Goal: Use online tool/utility: Utilize a website feature to perform a specific function

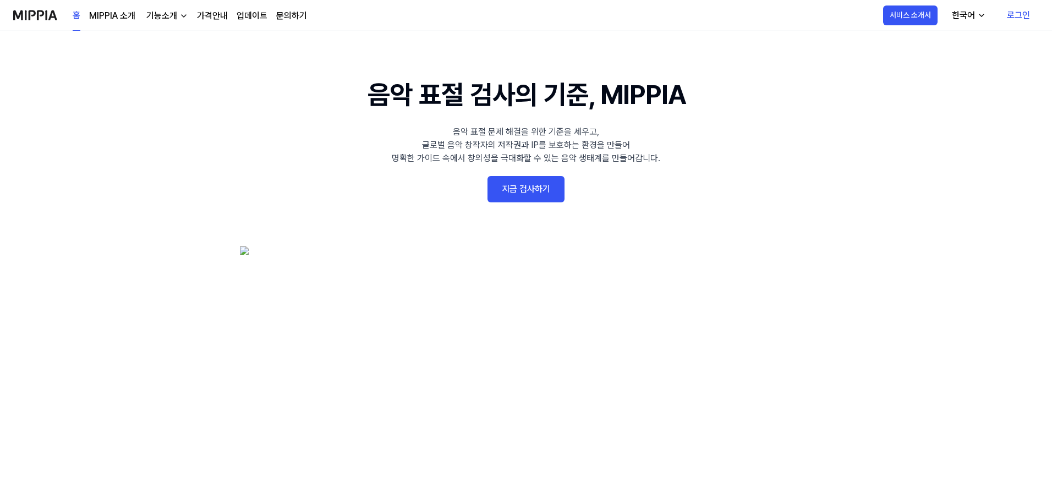
click at [534, 185] on link "지금 검사하기" at bounding box center [525, 189] width 77 height 26
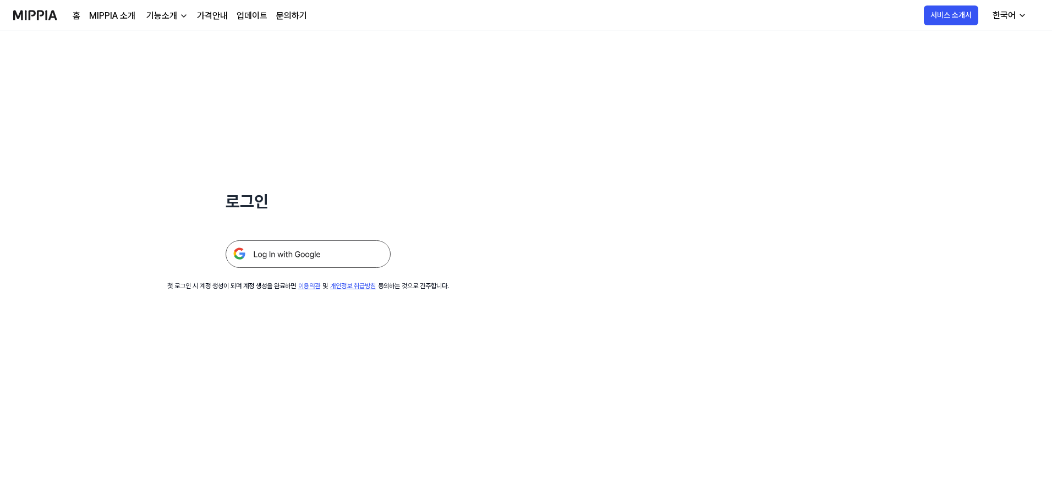
click at [338, 250] on img at bounding box center [308, 254] width 165 height 28
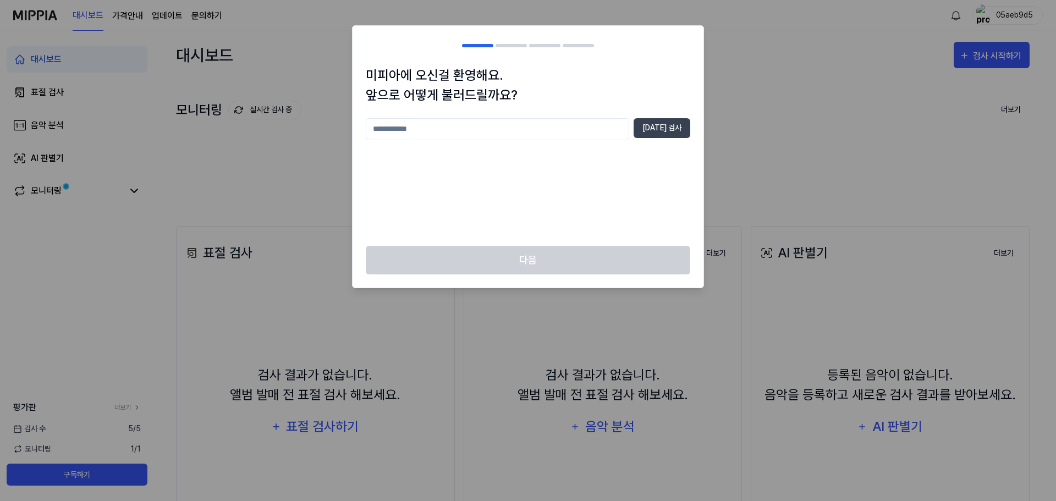
click at [491, 124] on input "text" at bounding box center [497, 129] width 263 height 22
drag, startPoint x: 491, startPoint y: 124, endPoint x: 572, endPoint y: 93, distance: 87.2
type input "***"
drag, startPoint x: 572, startPoint y: 93, endPoint x: 671, endPoint y: 65, distance: 102.8
click at [671, 65] on h1 "미피아에 오신걸 환영해요. 앞으로 어떻게 불러드릴까요?" at bounding box center [528, 85] width 325 height 40
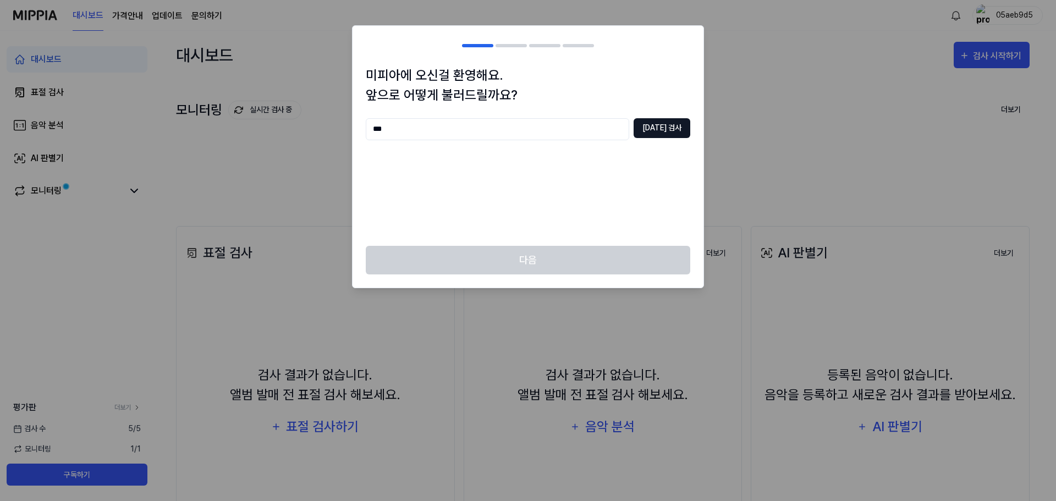
click at [671, 135] on button "[DATE] 검사" at bounding box center [662, 128] width 57 height 20
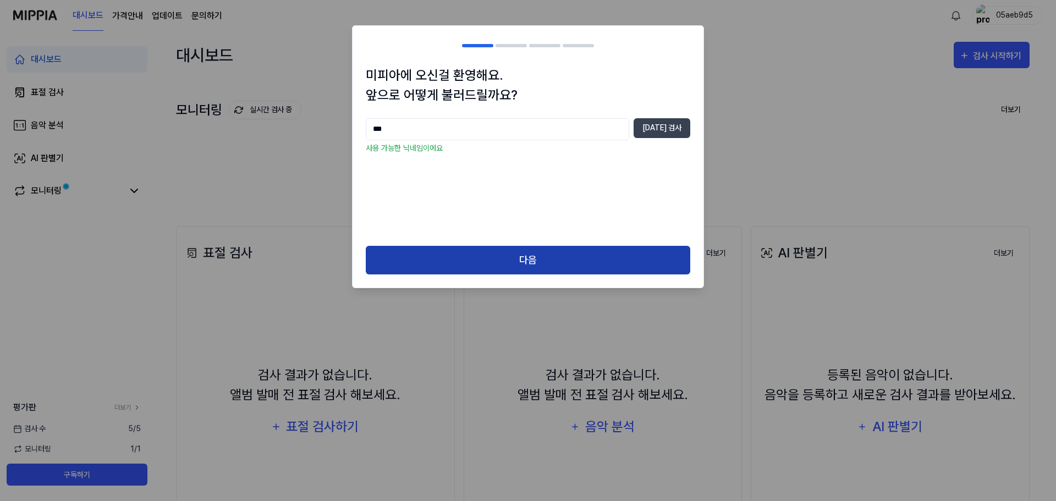
click at [513, 266] on button "다음" at bounding box center [528, 260] width 325 height 29
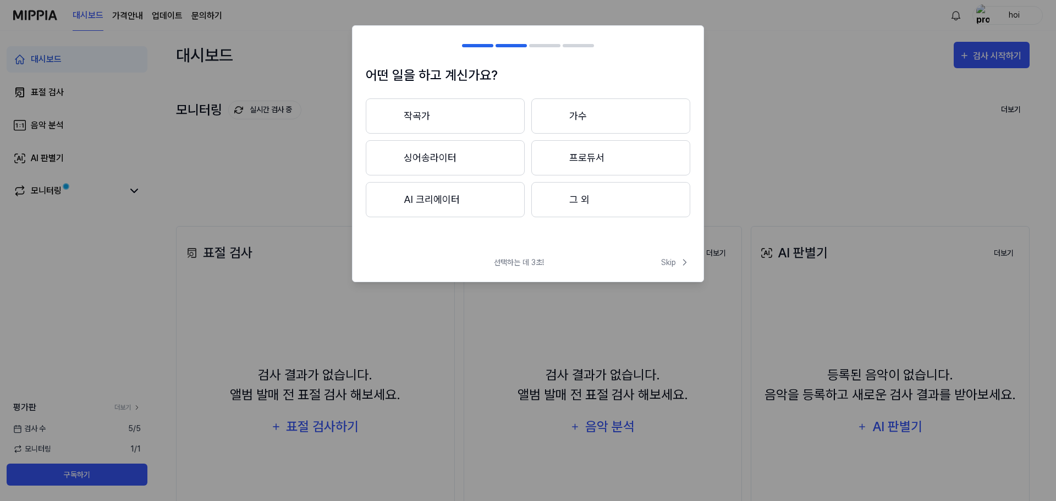
click at [499, 115] on button "작곡가" at bounding box center [445, 115] width 159 height 35
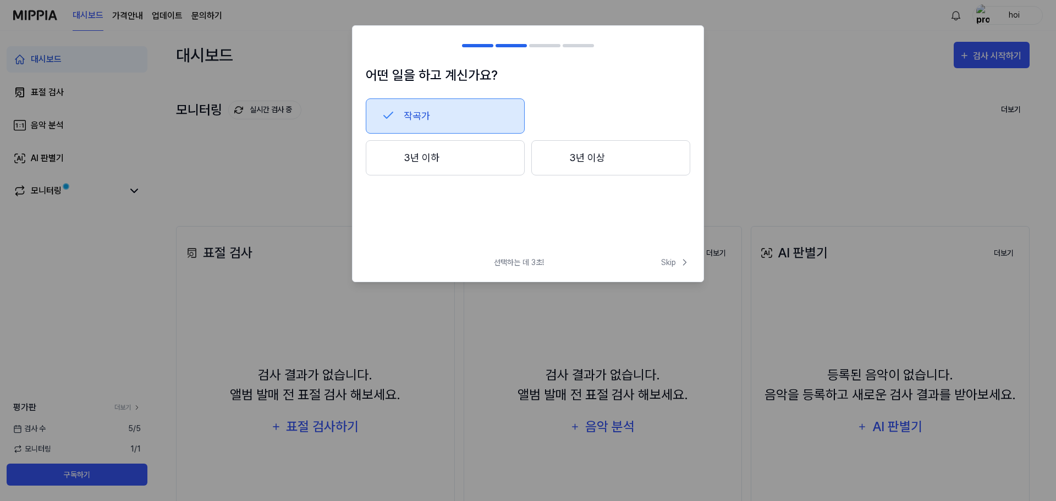
click at [481, 122] on button "작곡가" at bounding box center [445, 115] width 159 height 35
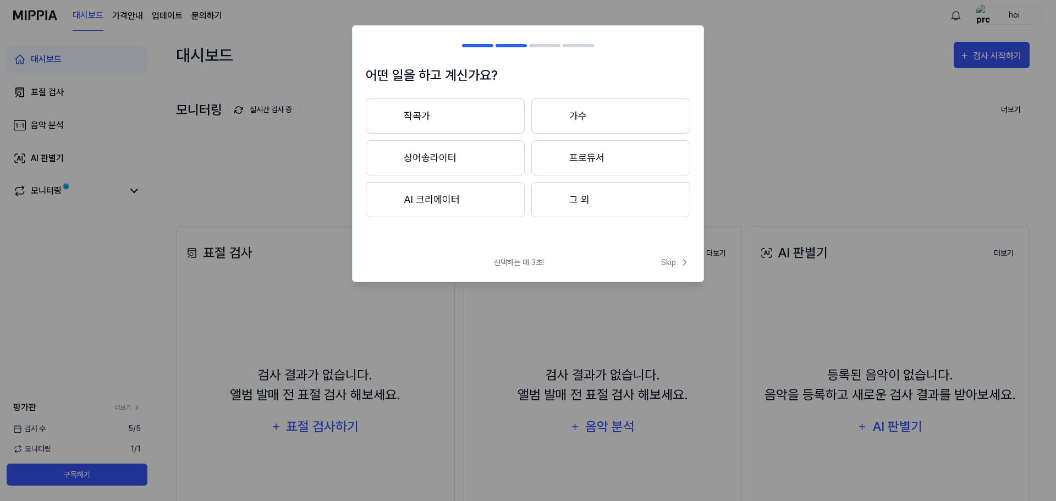
click at [464, 163] on button "싱어송라이터" at bounding box center [445, 157] width 159 height 35
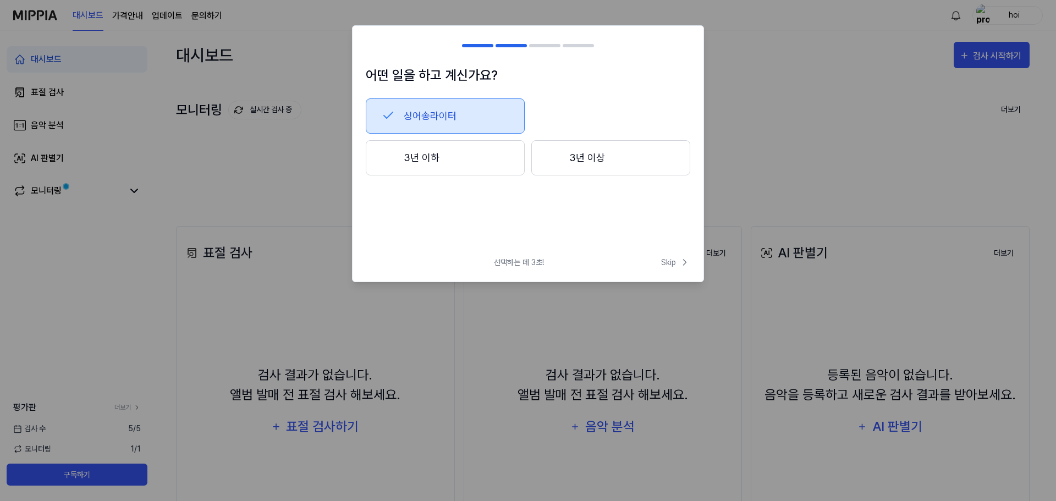
click at [471, 161] on button "3년 이하" at bounding box center [445, 157] width 159 height 35
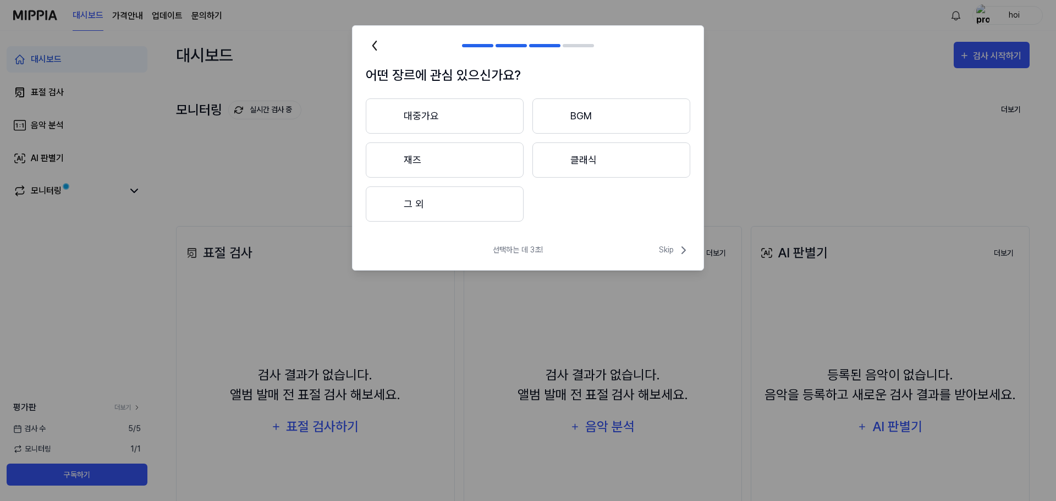
click at [460, 135] on div "대중가요 BGM 재즈 클래식 그 외" at bounding box center [528, 159] width 325 height 123
click at [459, 122] on button "대중가요" at bounding box center [445, 115] width 158 height 35
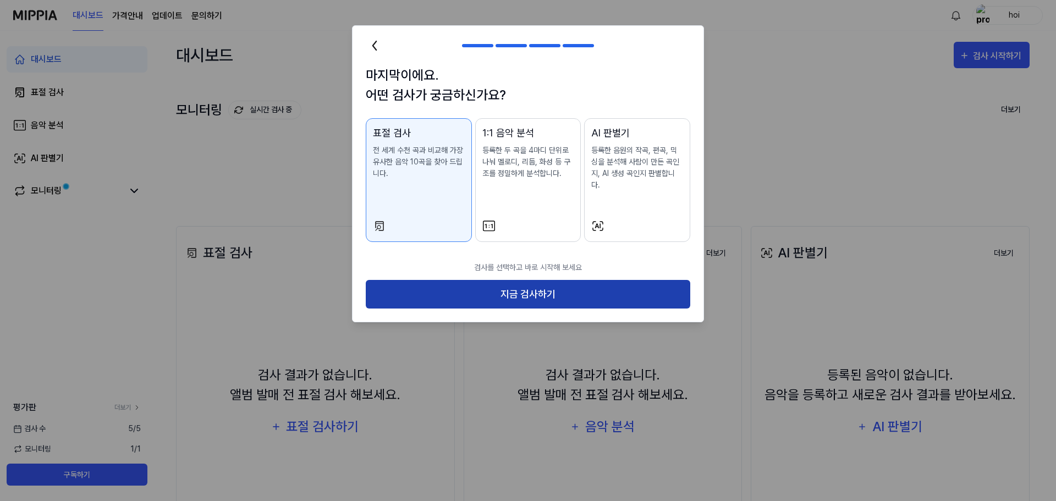
click at [544, 281] on button "지금 검사하기" at bounding box center [528, 294] width 325 height 29
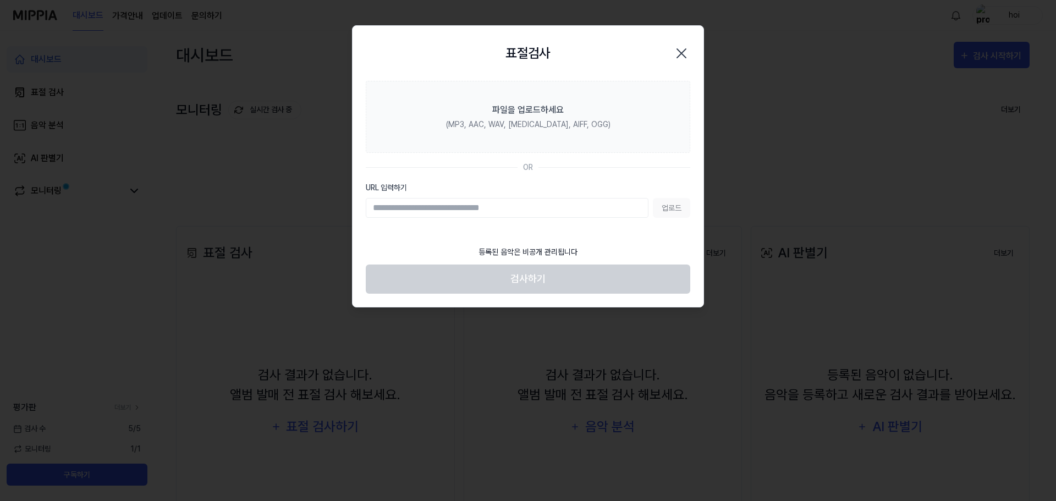
click at [553, 206] on input "URL 입력하기" at bounding box center [507, 208] width 283 height 20
click at [553, 275] on footer "등록된 음악은 비공개 관리됩니다 검사하기" at bounding box center [528, 267] width 325 height 54
click at [546, 211] on input "URL 입력하기" at bounding box center [507, 208] width 283 height 20
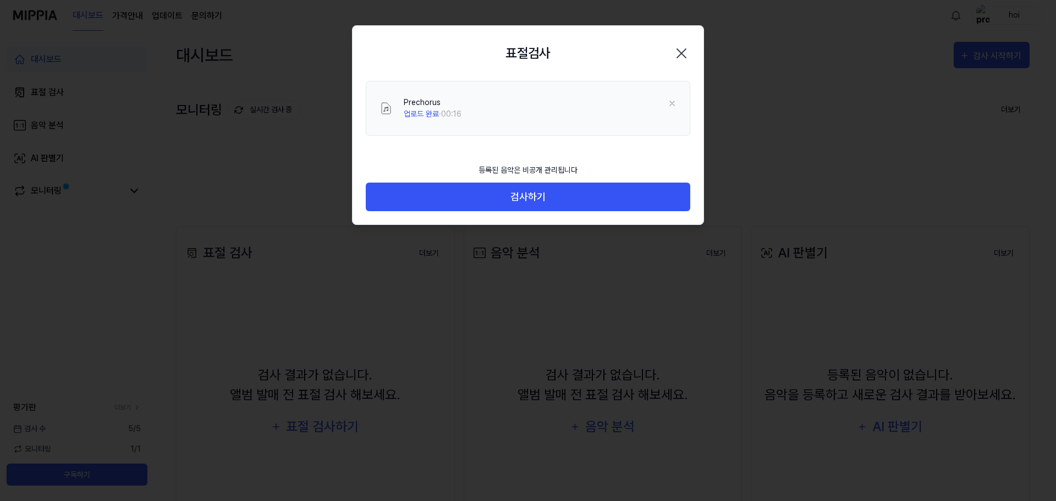
click at [569, 212] on div "등록된 음악은 비공개 관리됩니다 검사하기" at bounding box center [528, 191] width 351 height 67
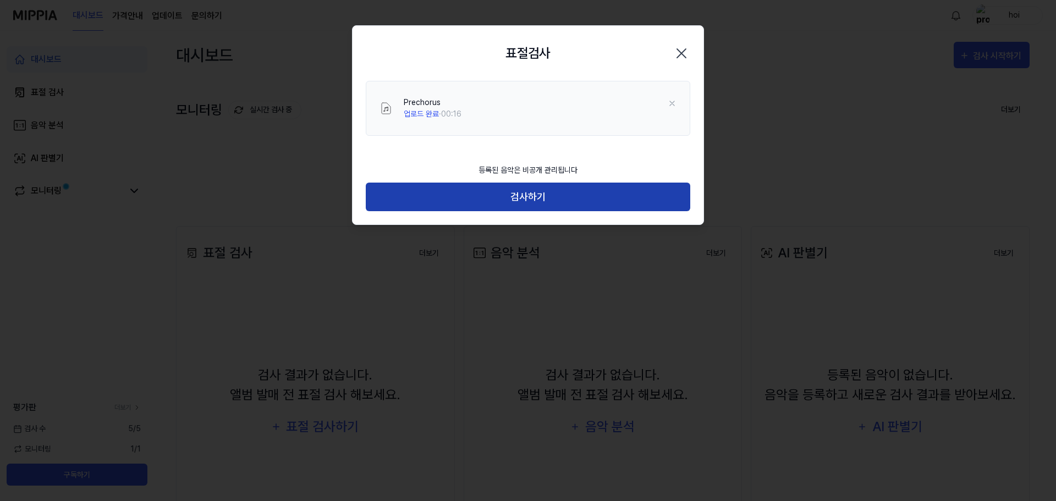
click at [569, 199] on button "검사하기" at bounding box center [528, 197] width 325 height 29
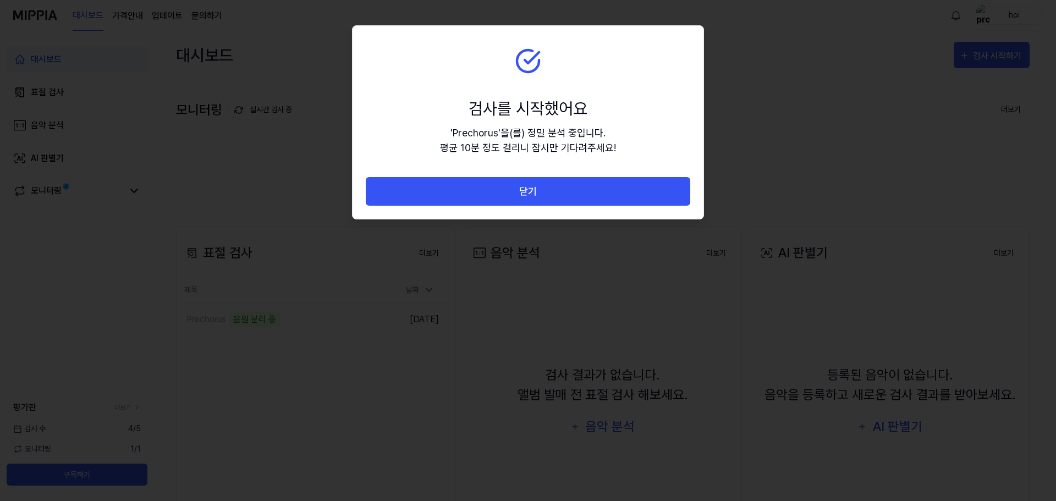
click at [521, 130] on div "' Prechorus ' 을(를) 정밀 분석 중입니다. 평균 10분 정도 걸리니 잠시만 기다려주세요!" at bounding box center [528, 140] width 176 height 30
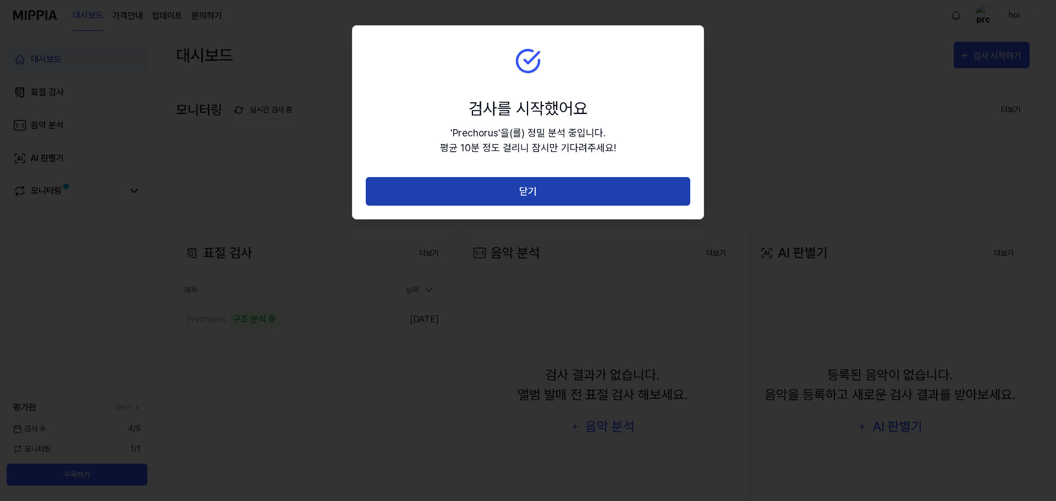
click at [513, 180] on button "닫기" at bounding box center [528, 191] width 325 height 29
